Goal: Find specific page/section: Find specific page/section

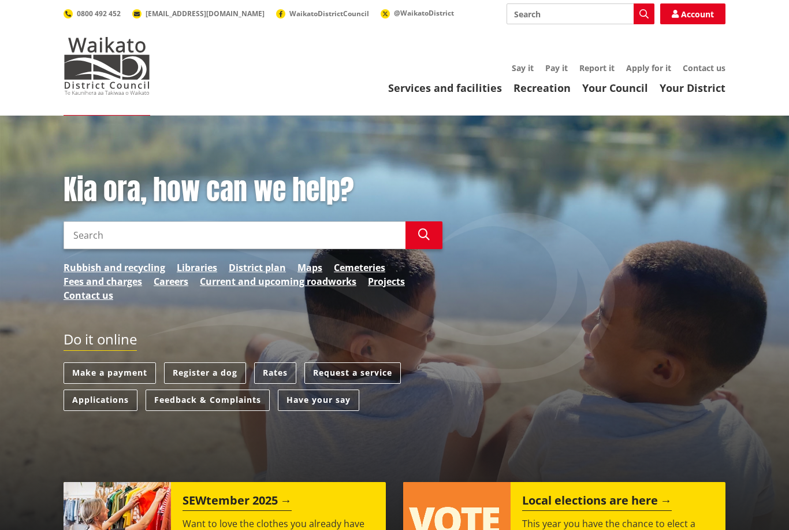
click at [705, 87] on link "Your District" at bounding box center [693, 88] width 66 height 14
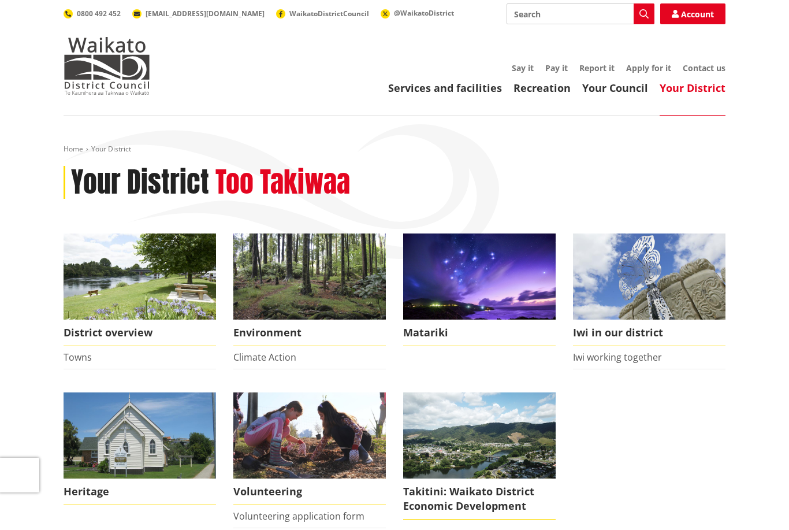
click at [142, 273] on img at bounding box center [140, 276] width 152 height 86
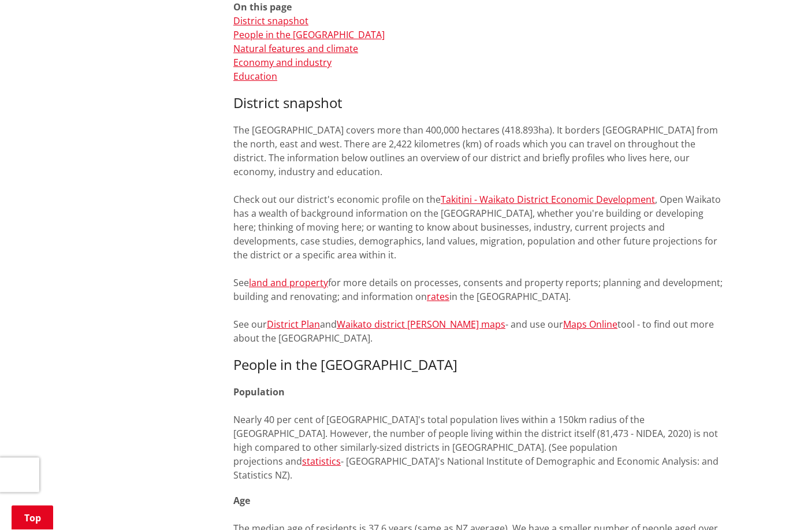
scroll to position [410, 0]
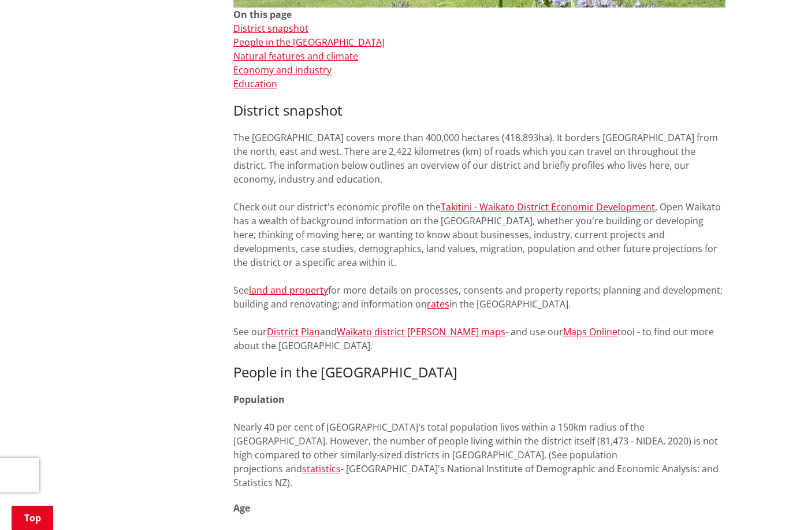
click at [417, 326] on link "Waikato district ward maps" at bounding box center [421, 331] width 169 height 13
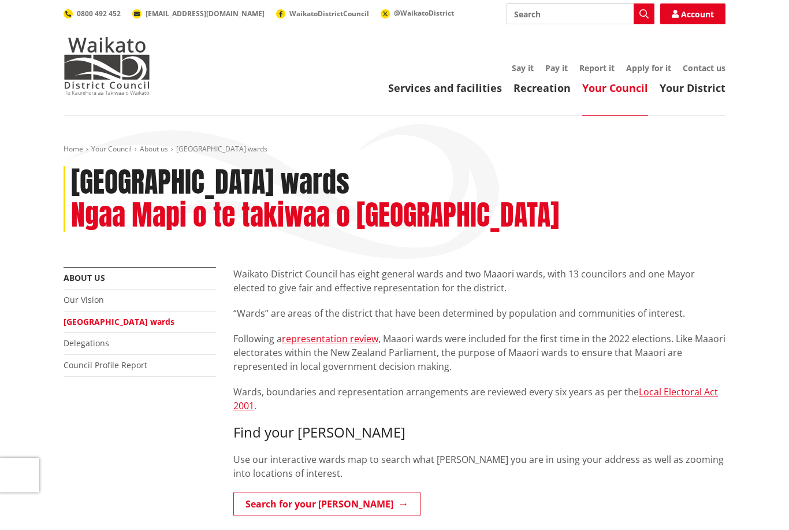
click at [654, 64] on link "Apply for it" at bounding box center [648, 67] width 45 height 11
